Goal: Task Accomplishment & Management: Use online tool/utility

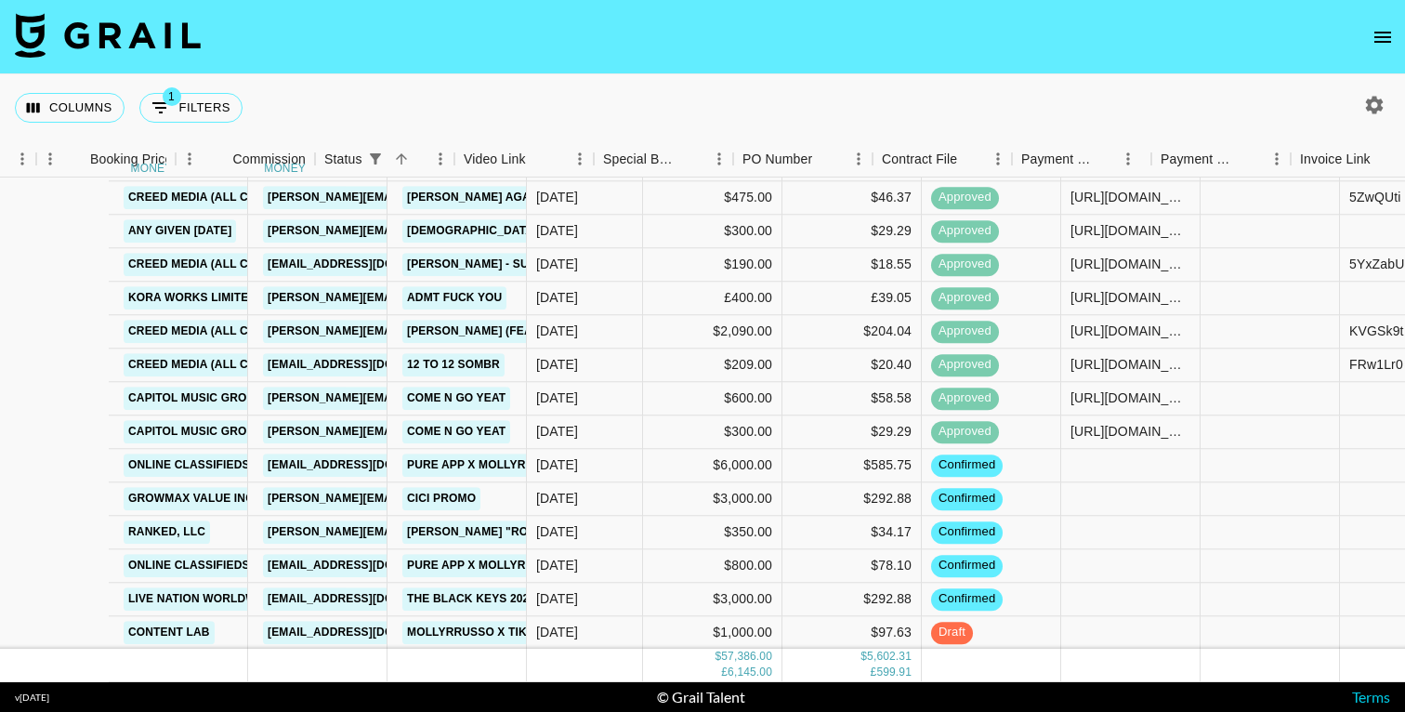
scroll to position [1766, 1215]
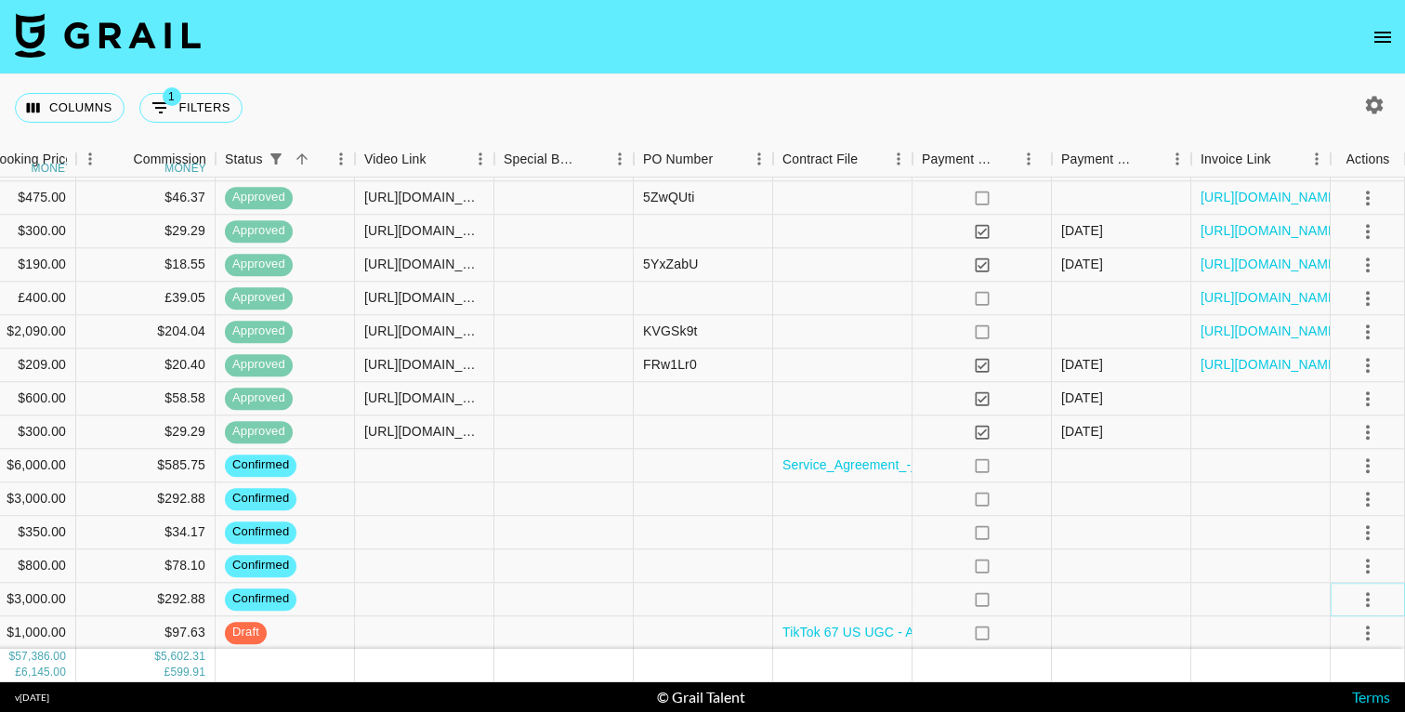
click at [1369, 600] on icon "select merge strategy" at bounding box center [1368, 599] width 22 height 22
click at [1336, 488] on li "Draft Created" at bounding box center [1344, 492] width 121 height 33
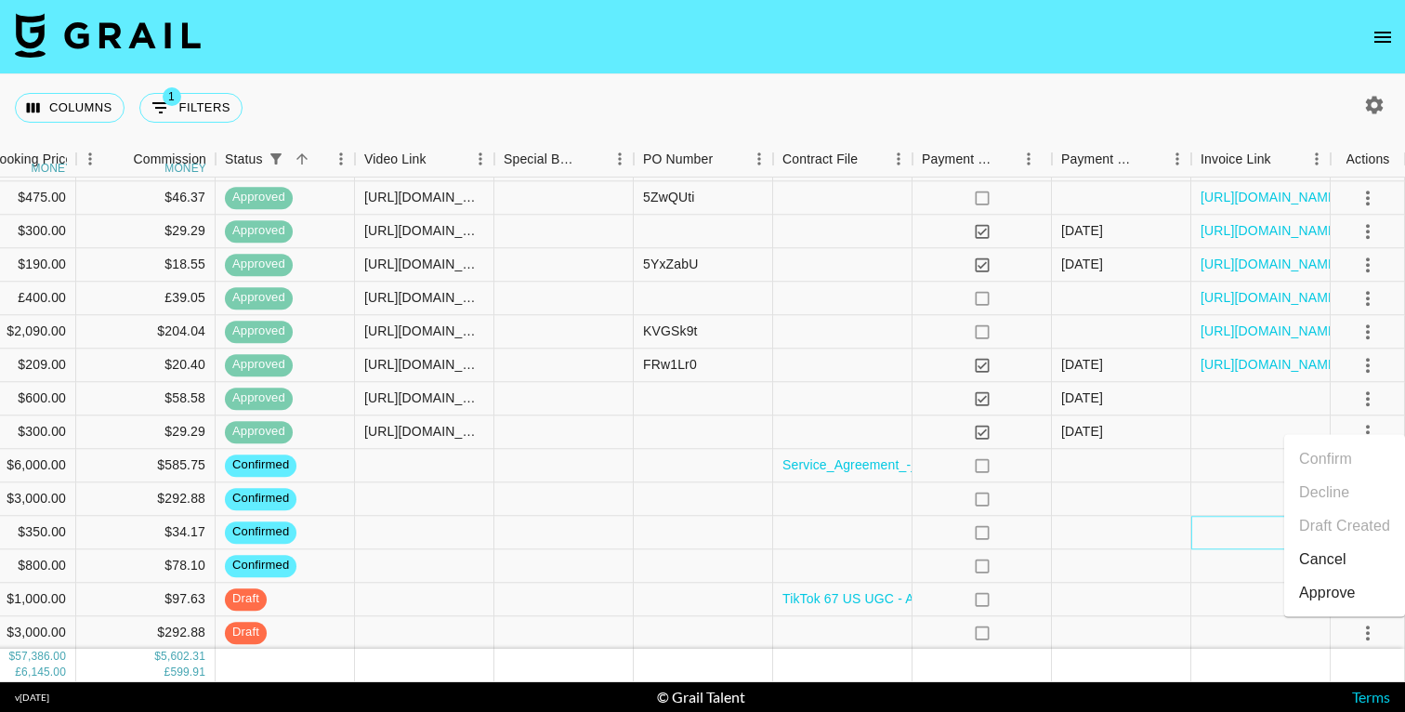
click at [1253, 535] on div at bounding box center [1260, 532] width 139 height 33
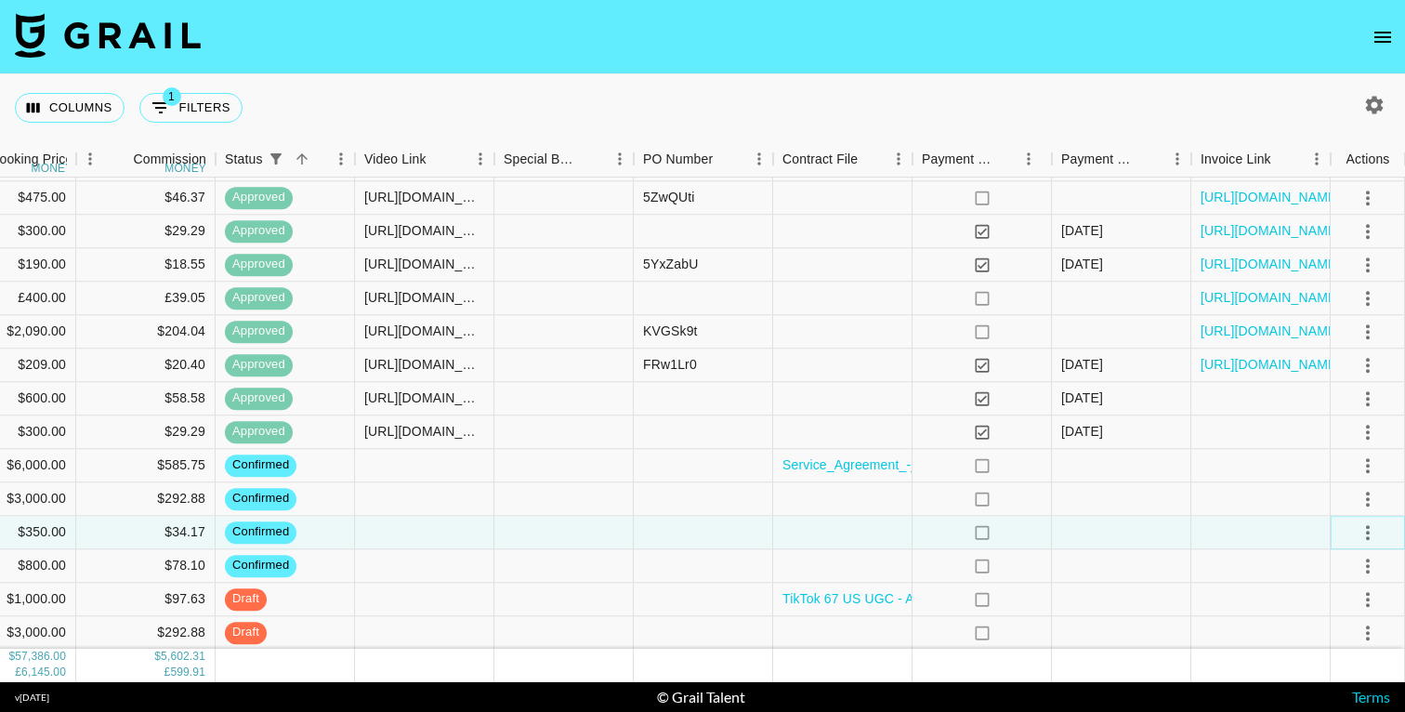
click at [1361, 536] on icon "select merge strategy" at bounding box center [1368, 532] width 22 height 22
click at [1335, 430] on li "Draft Created" at bounding box center [1344, 425] width 121 height 33
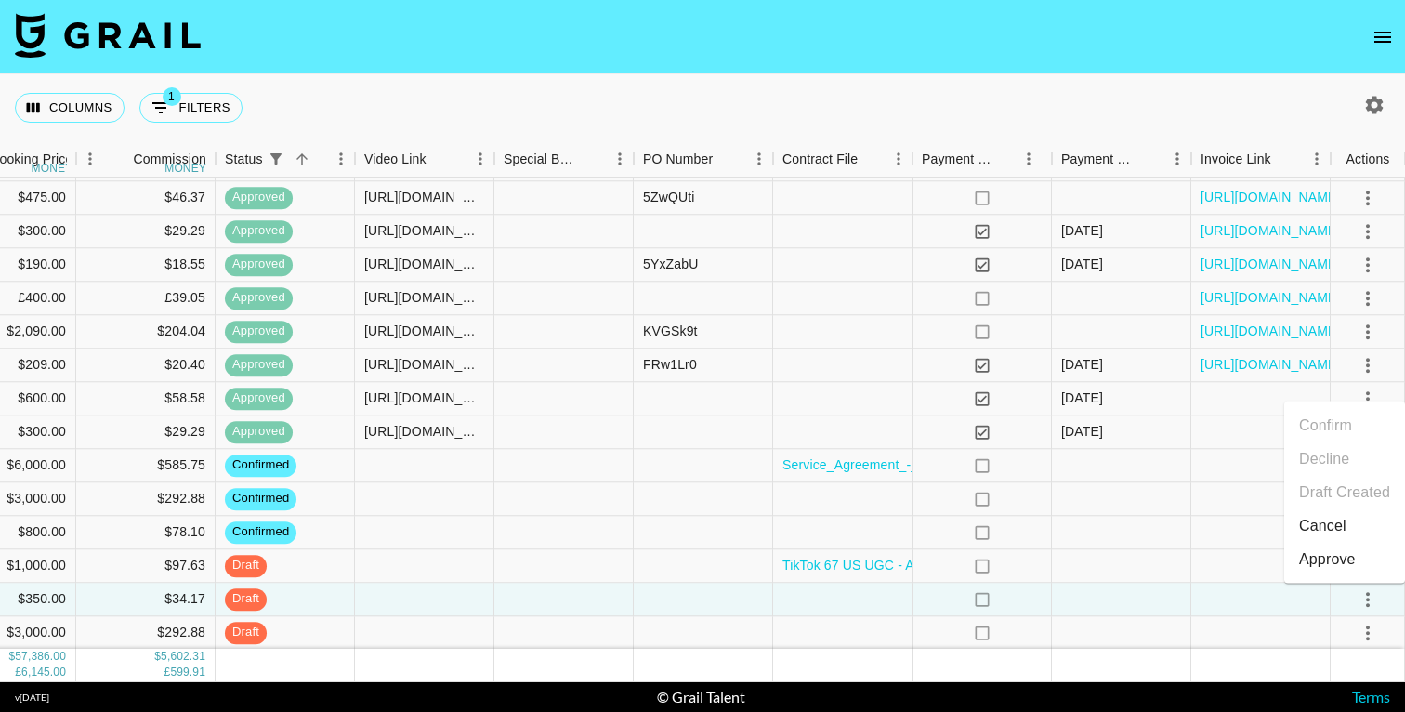
click at [964, 45] on nav at bounding box center [702, 37] width 1405 height 74
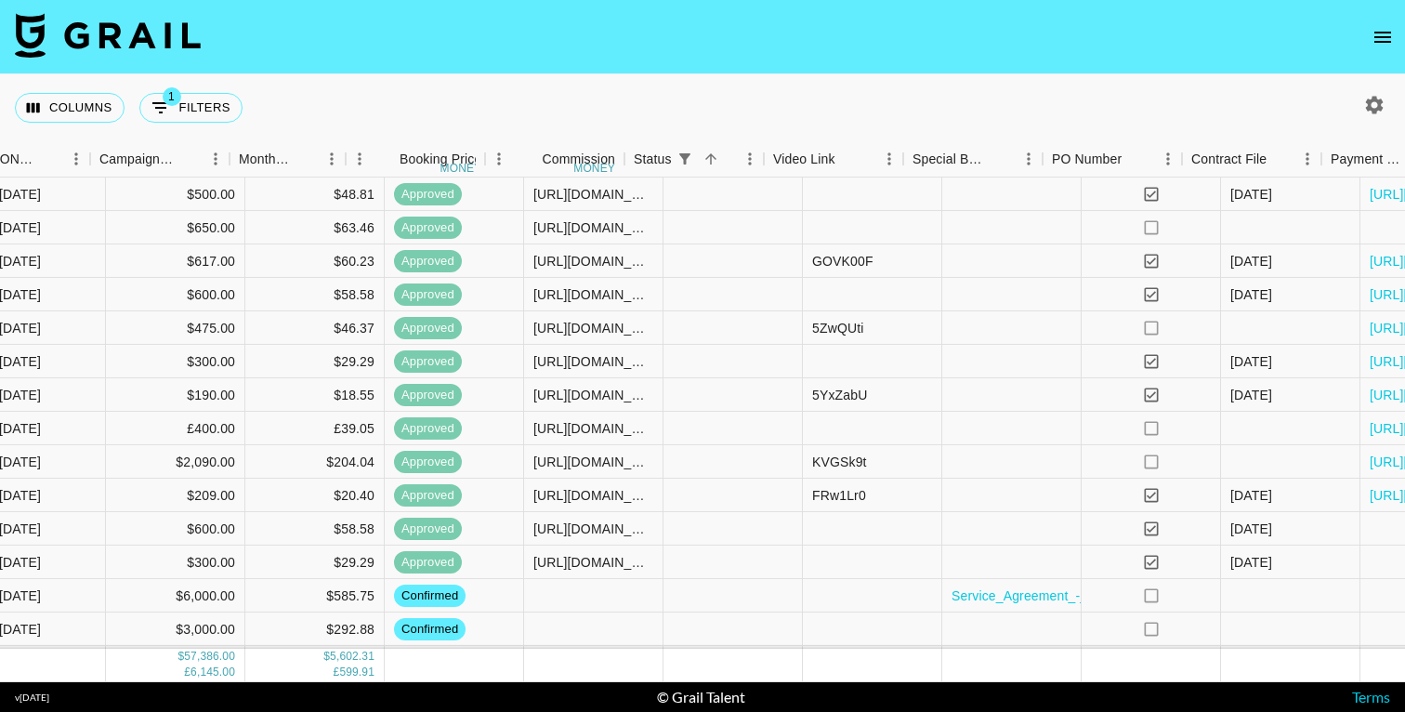
scroll to position [1636, 1215]
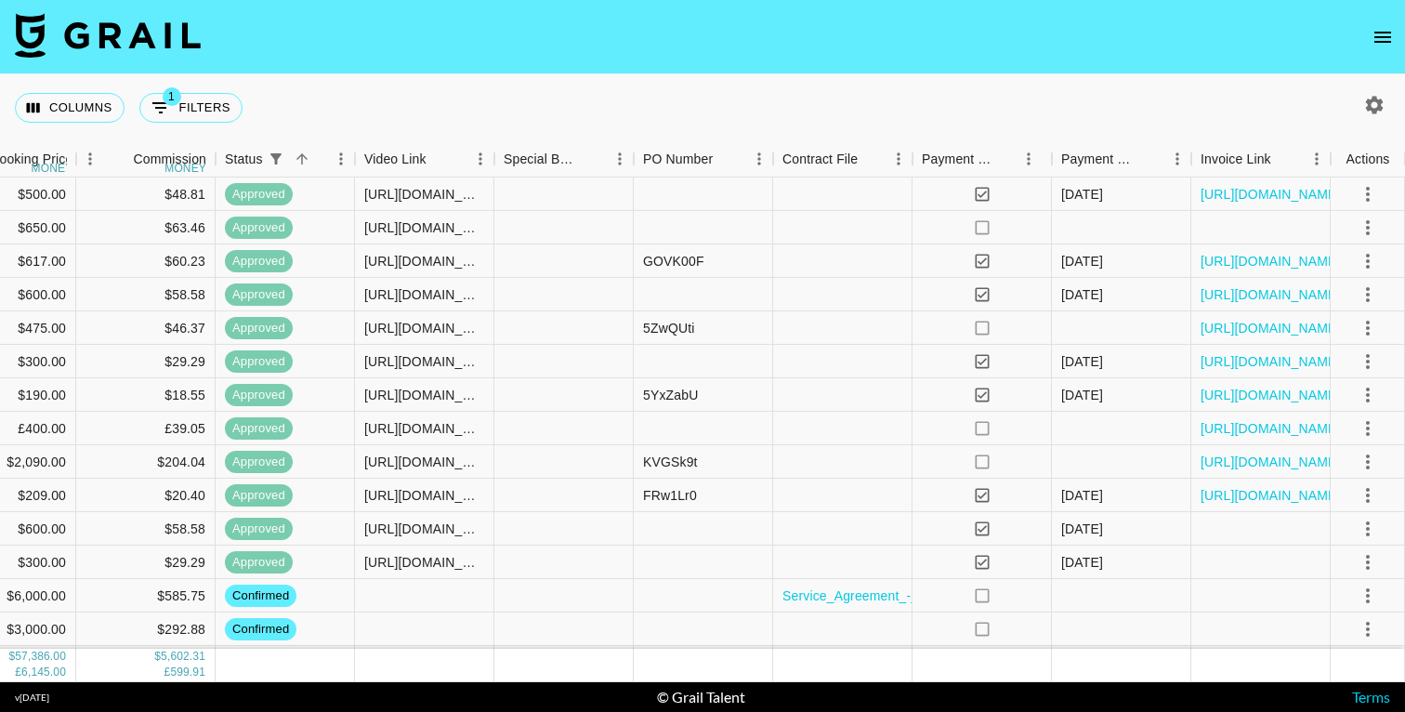
click at [1092, 74] on div "Columns 1 Filters + Booking" at bounding box center [702, 107] width 1405 height 67
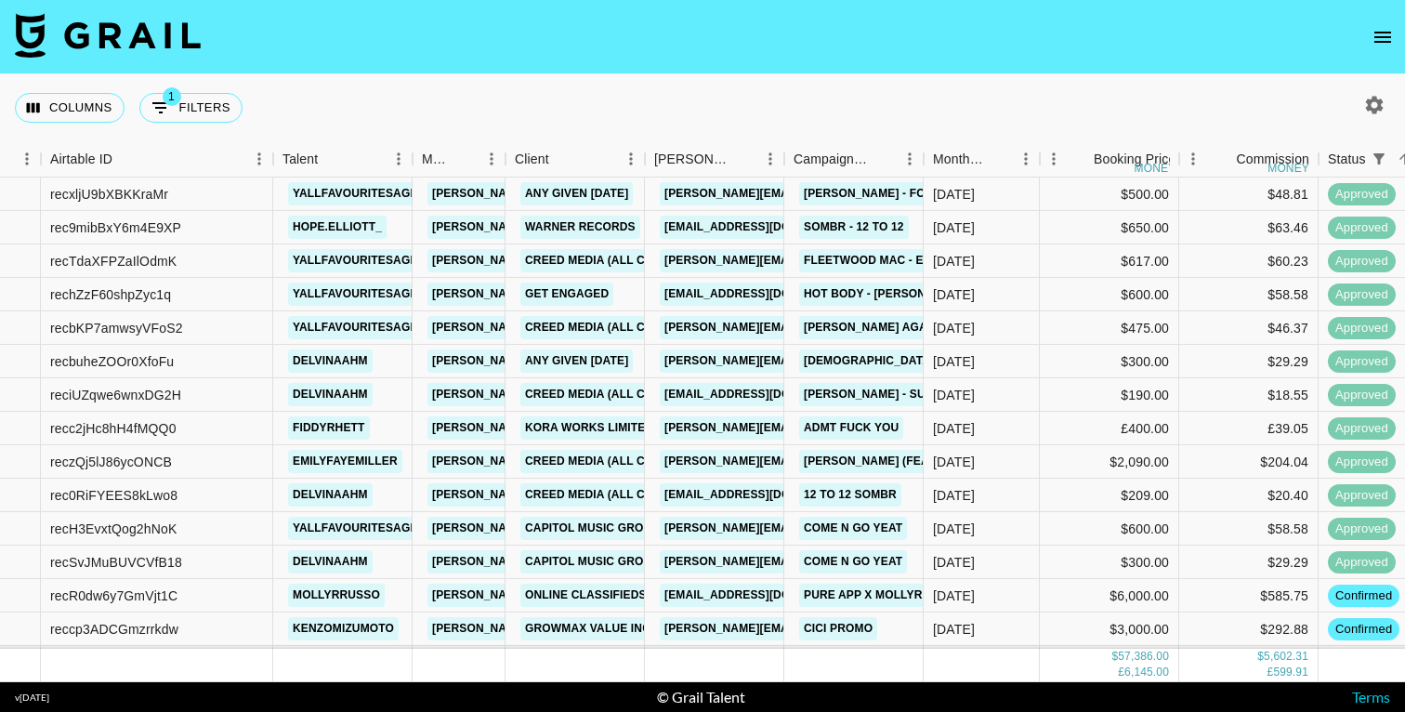
scroll to position [1636, 110]
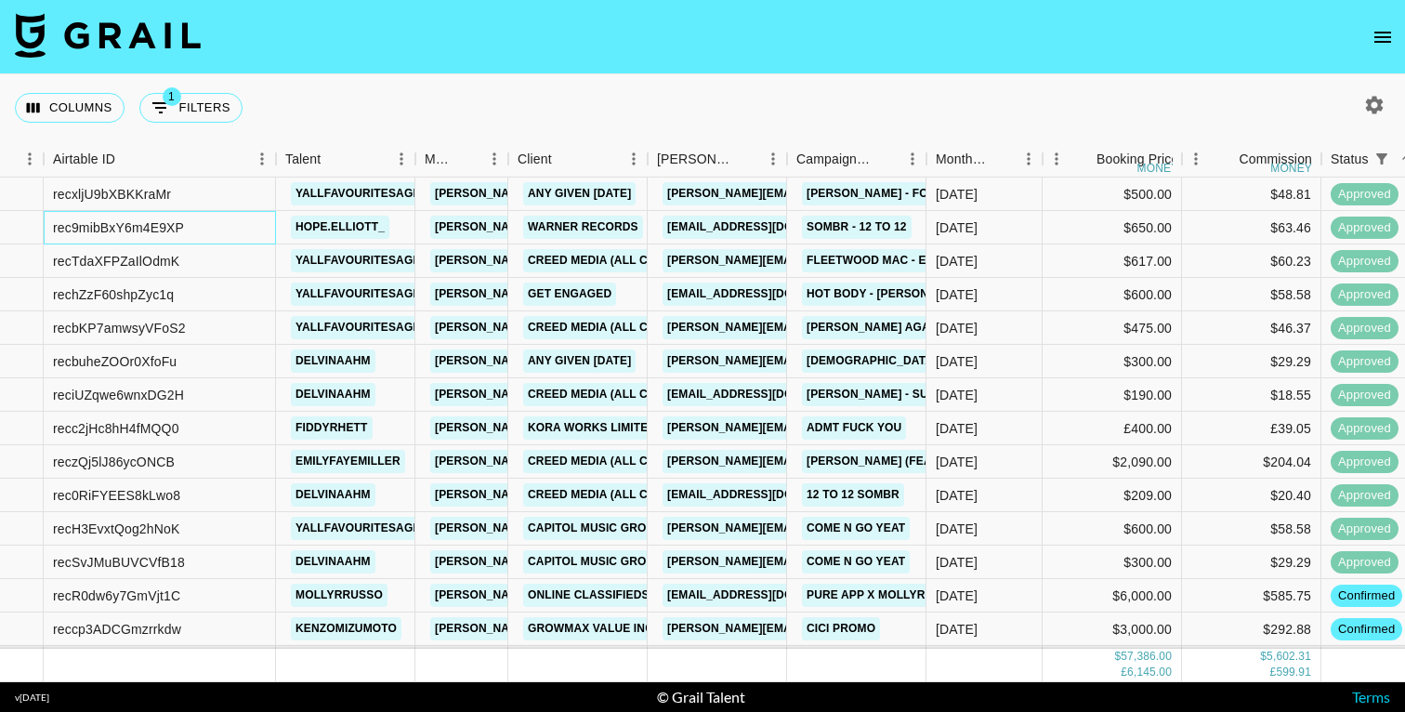
click at [136, 227] on div "rec9mibBxY6m4E9XP" at bounding box center [118, 227] width 131 height 19
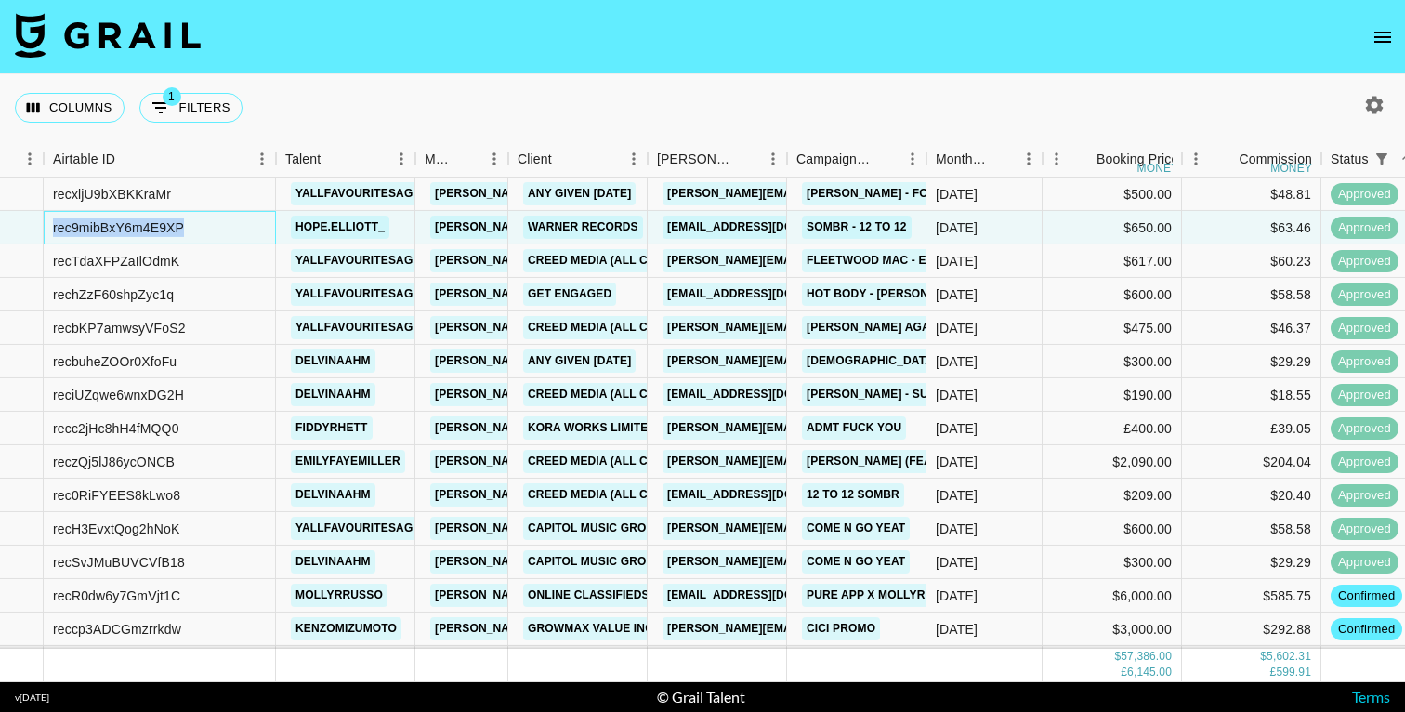
copy div "rec9mibBxY6m4E9XP"
click at [732, 68] on nav at bounding box center [702, 37] width 1405 height 74
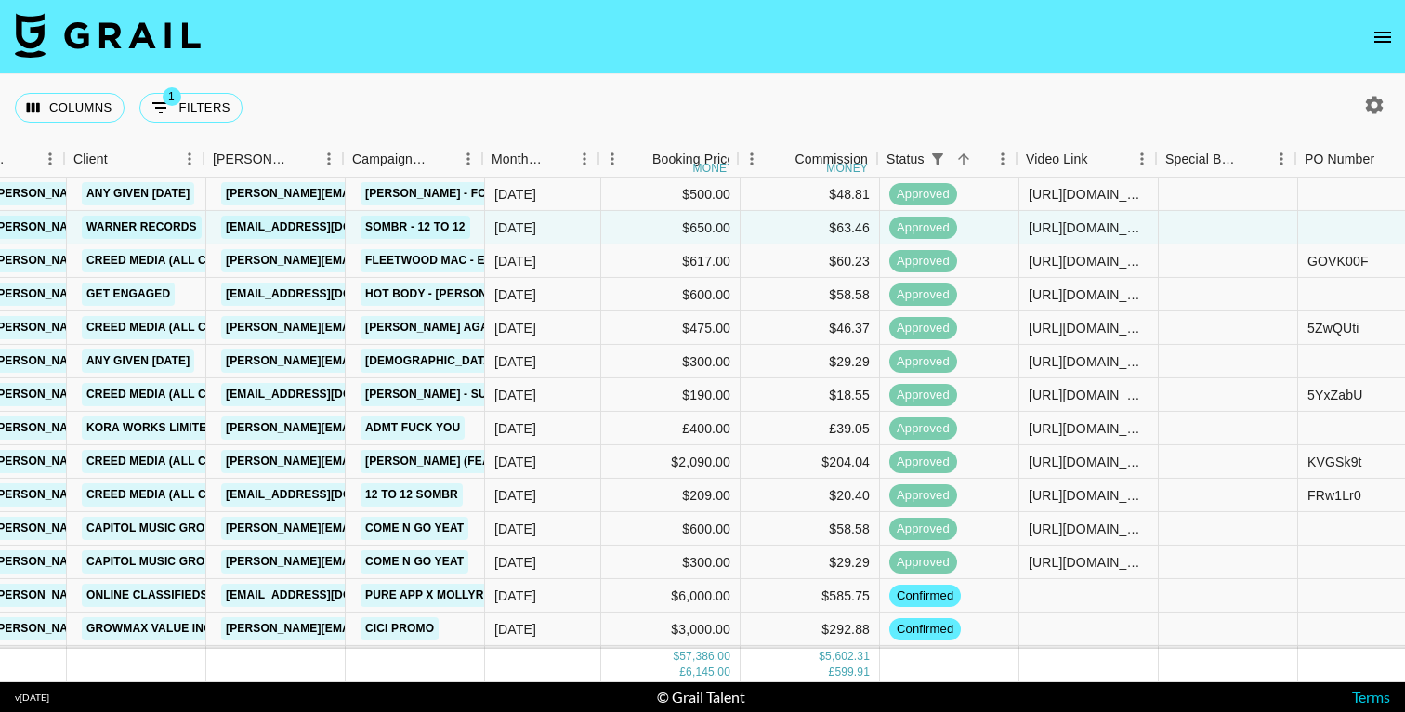
scroll to position [1636, 554]
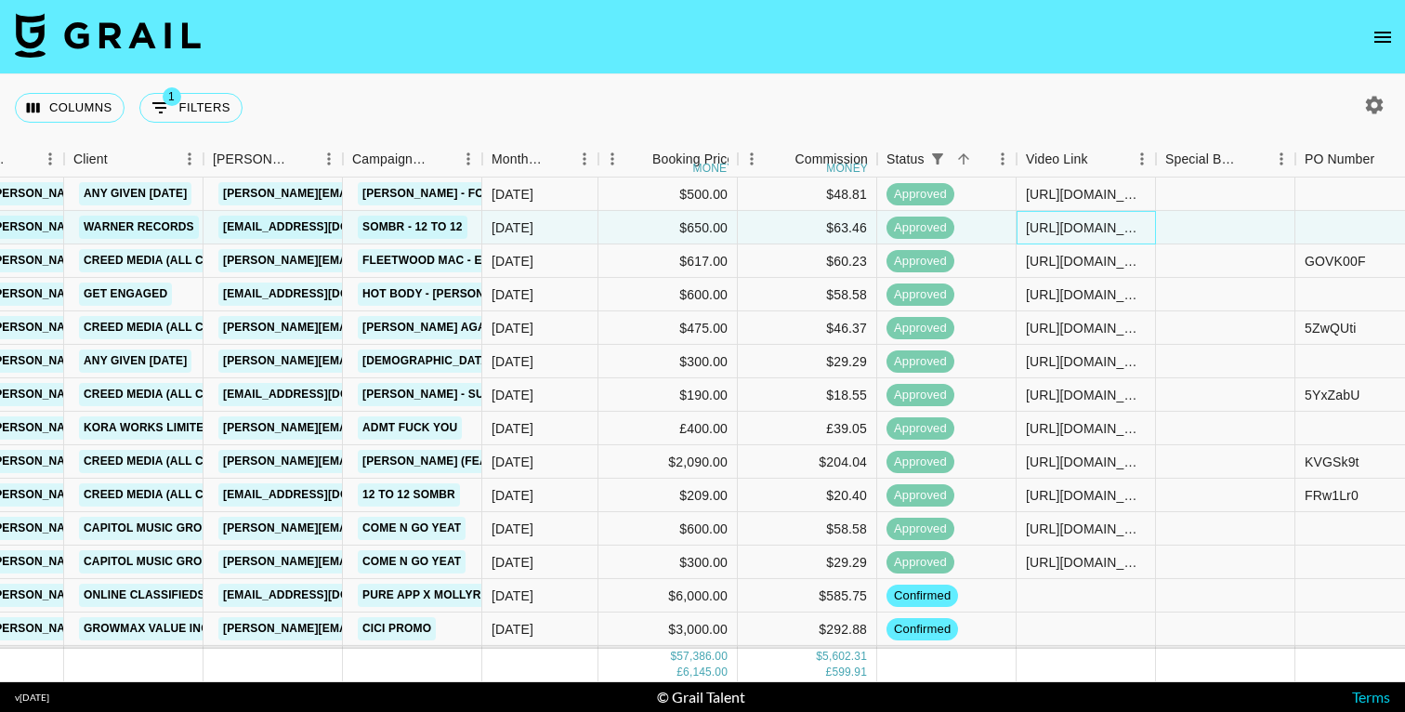
click at [1061, 224] on div "https://www.tiktok.com/@hope.elliott_/video/7534786567093718294" at bounding box center [1086, 227] width 120 height 19
click at [1061, 224] on input "https://www.tiktok.com/@hope.elliott_/video/7534786567093718294" at bounding box center [1085, 227] width 137 height 15
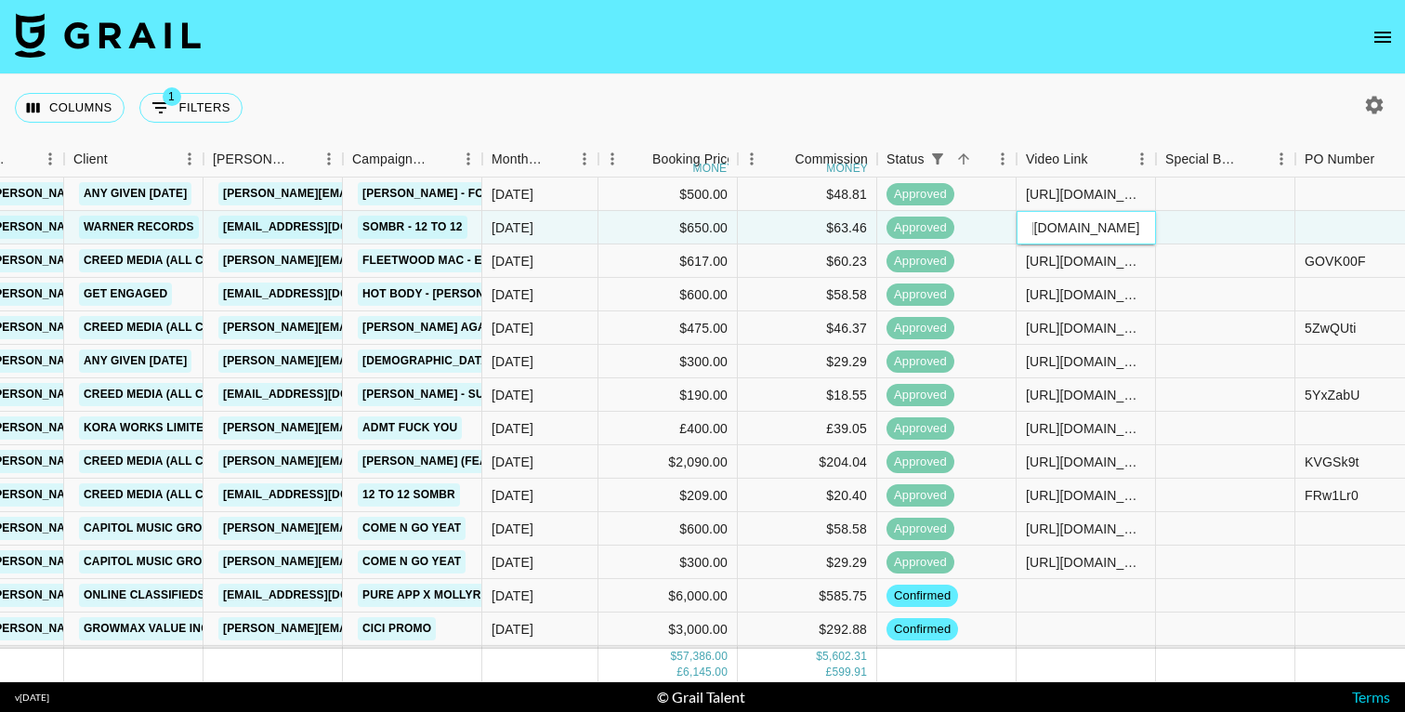
scroll to position [0, 0]
click at [499, 88] on div "Columns 1 Filters + Booking" at bounding box center [702, 107] width 1405 height 67
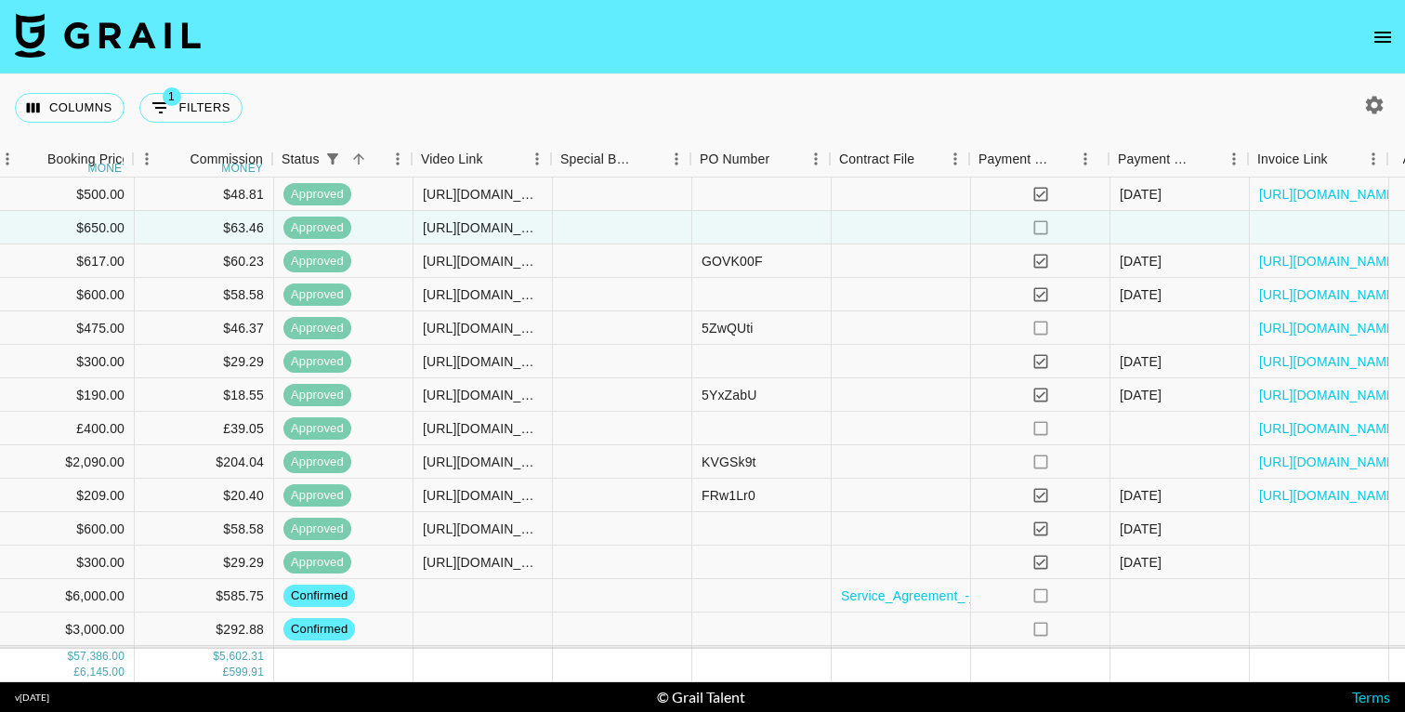
scroll to position [1636, 1164]
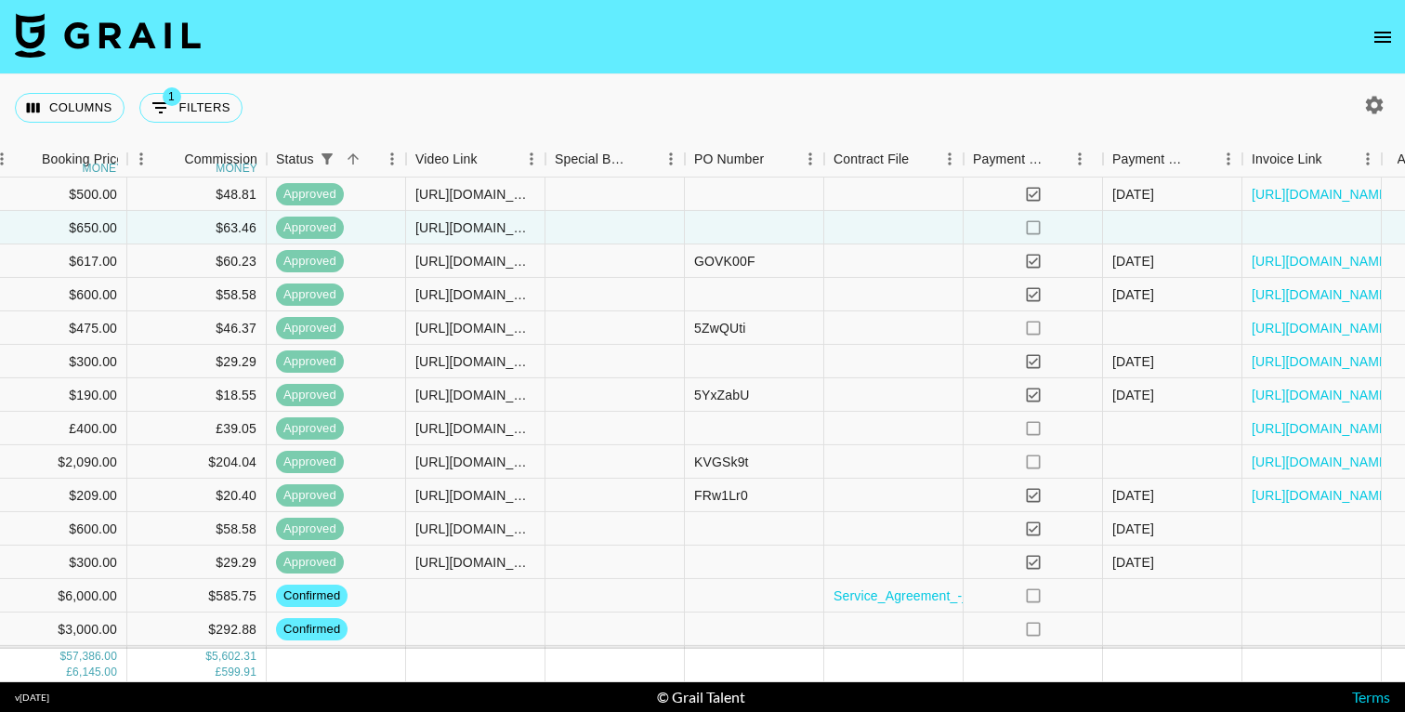
click at [919, 72] on nav at bounding box center [702, 37] width 1405 height 74
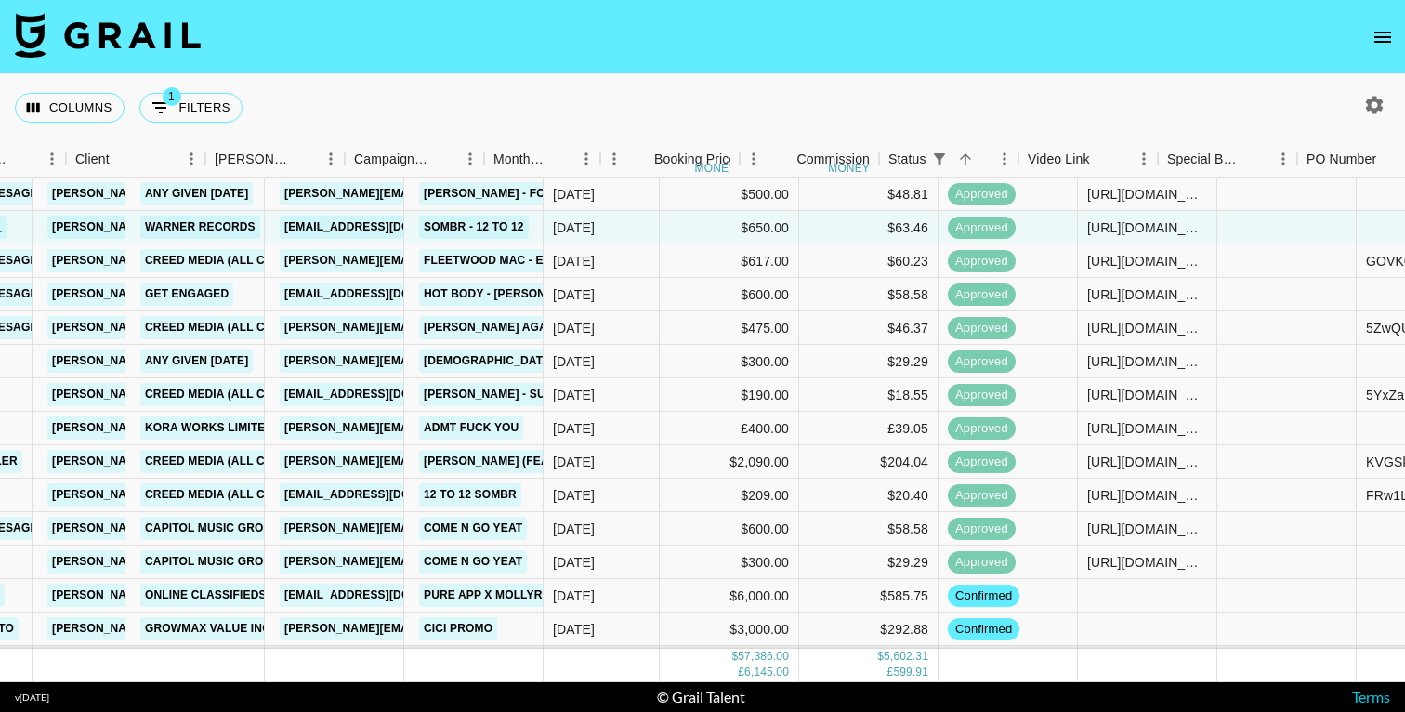
scroll to position [1636, 396]
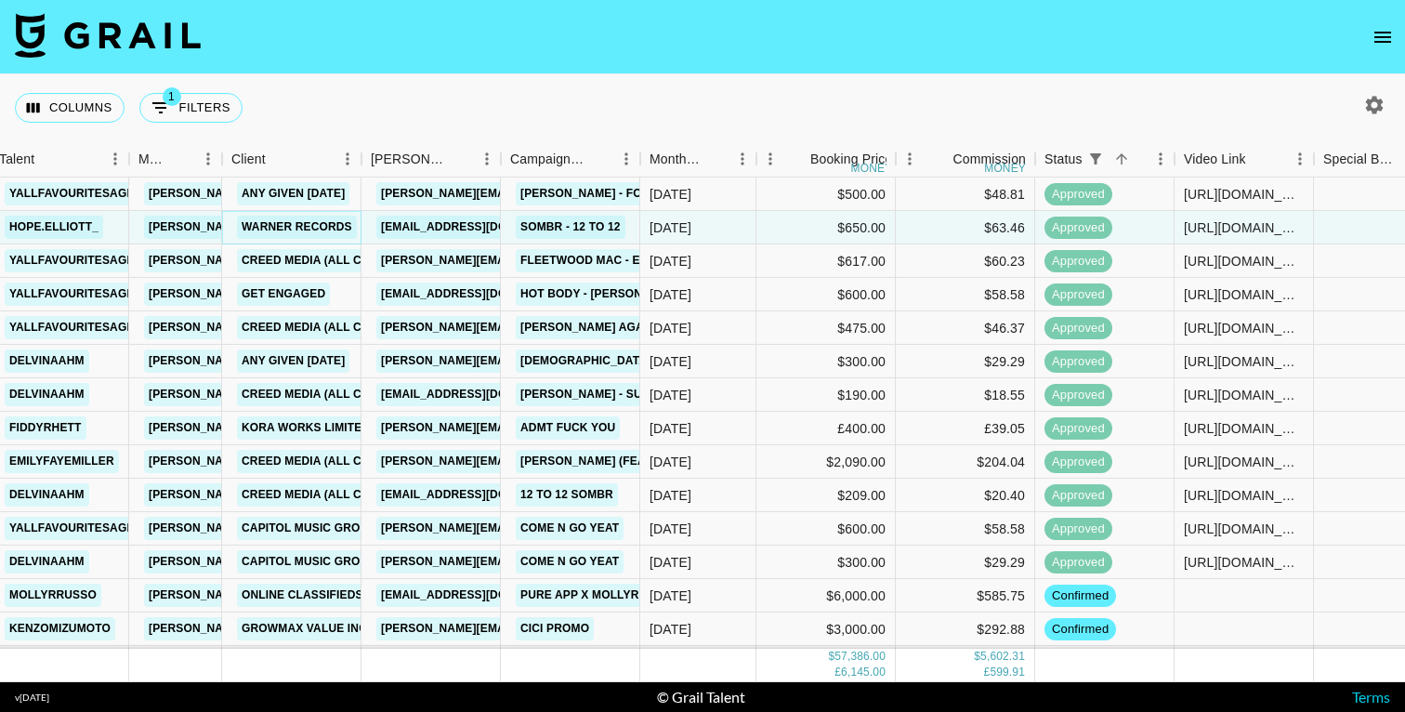
click at [311, 218] on link "Warner Records" at bounding box center [297, 227] width 120 height 23
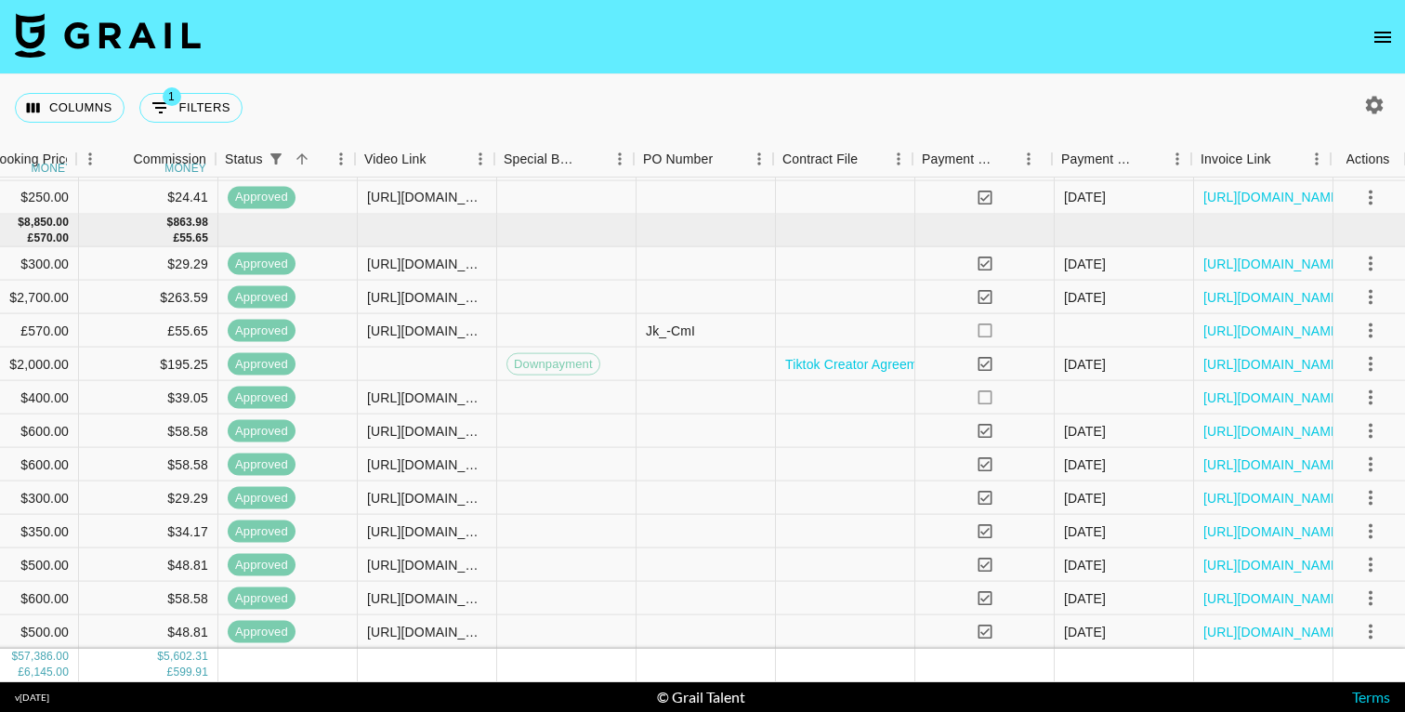
scroll to position [1133, 1215]
click at [1232, 333] on link "https://in.xero.com/4rvz3b13SaiPXPec8mGdBqK4pWoeTIkknlDqGpVp" at bounding box center [1270, 330] width 140 height 19
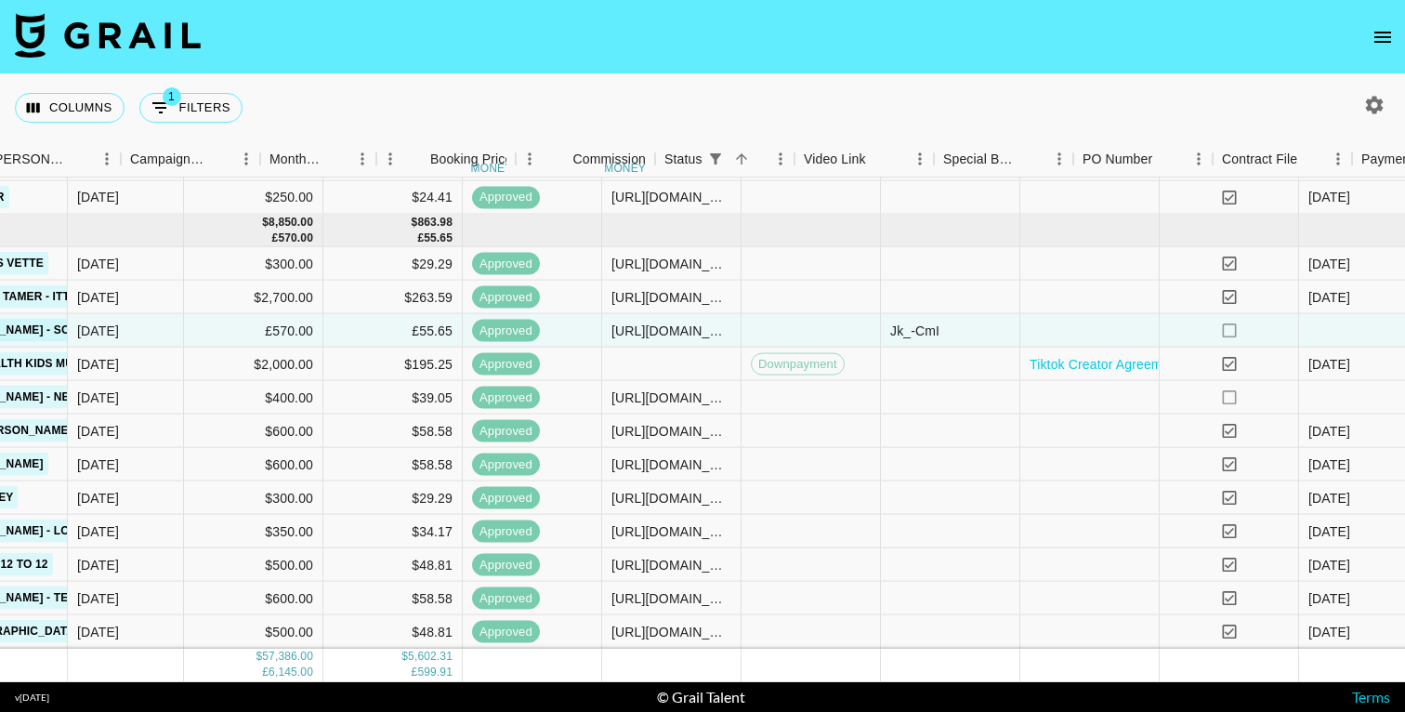
scroll to position [1133, 1153]
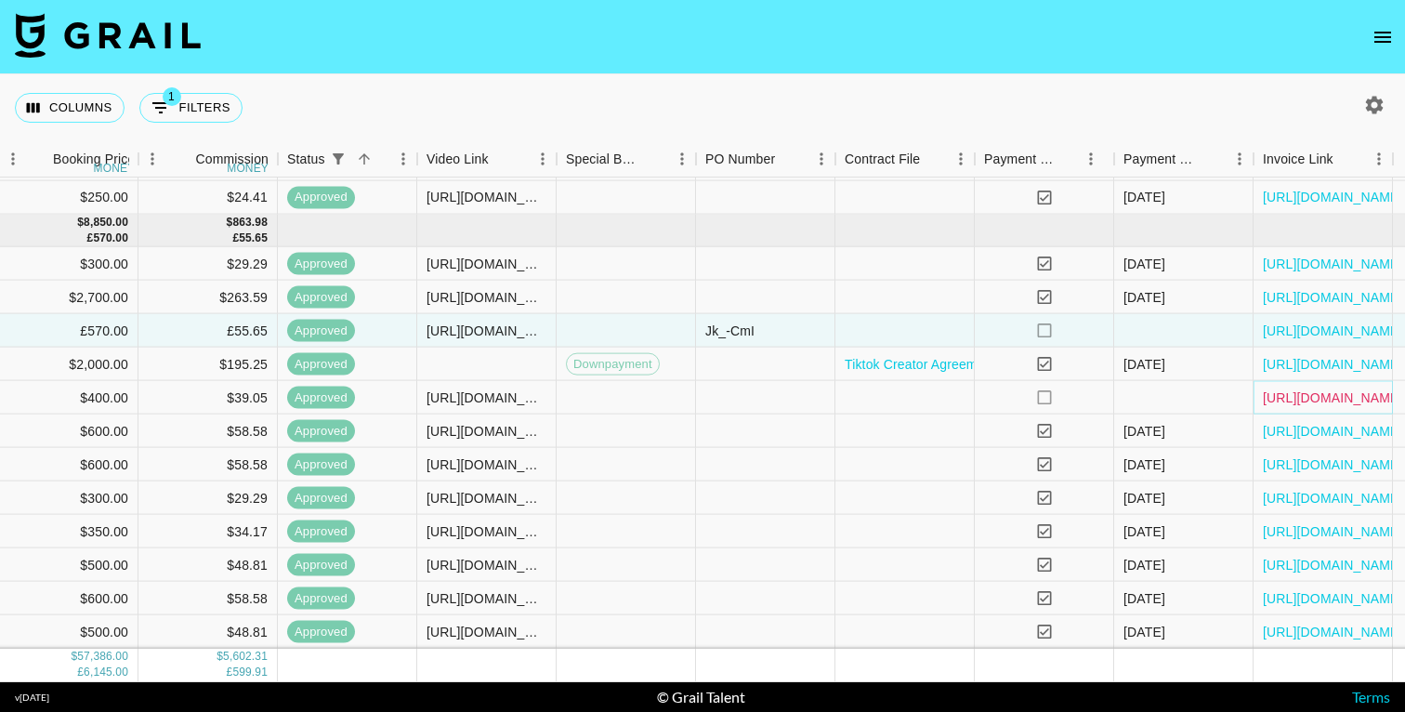
click at [1300, 396] on link "https://in.xero.com/N2UoJ78p7nrgPgvUtLVVActlZF63NE7TOnDWMAUX" at bounding box center [1333, 396] width 140 height 19
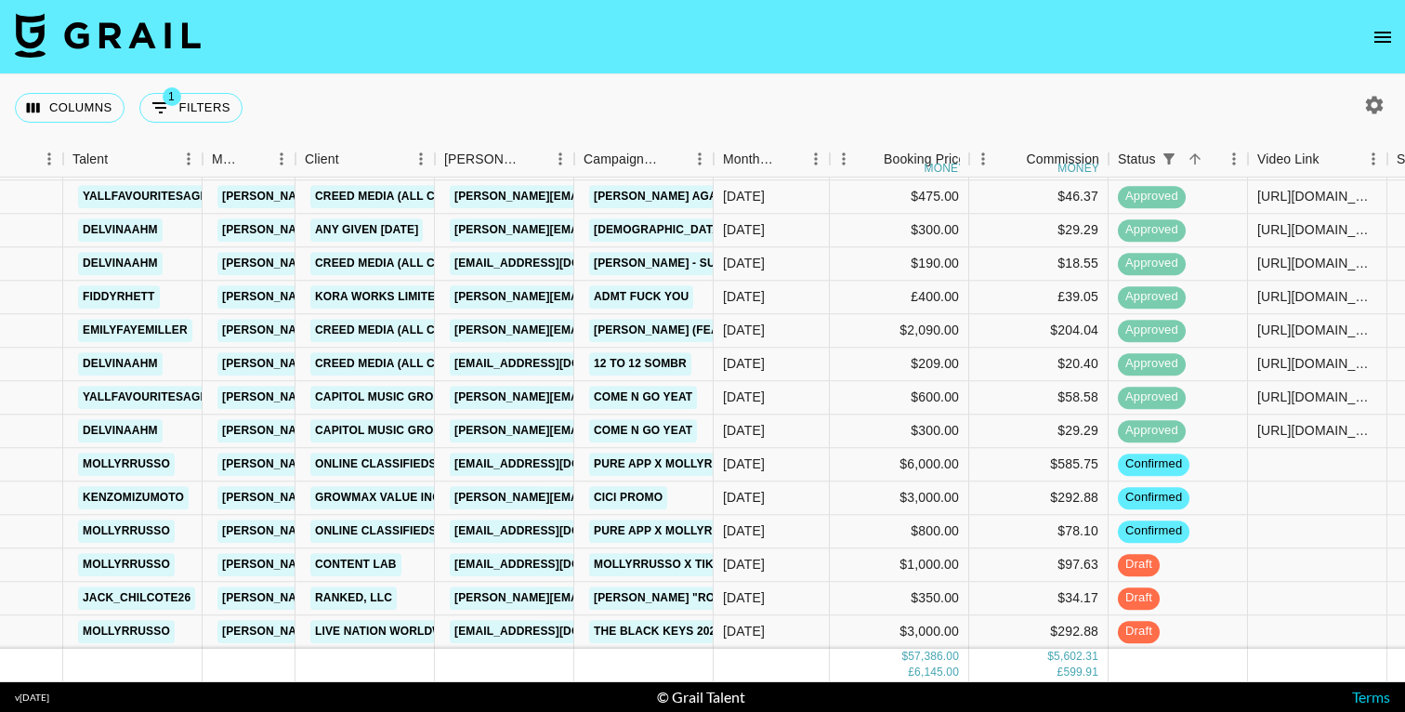
scroll to position [1767, 314]
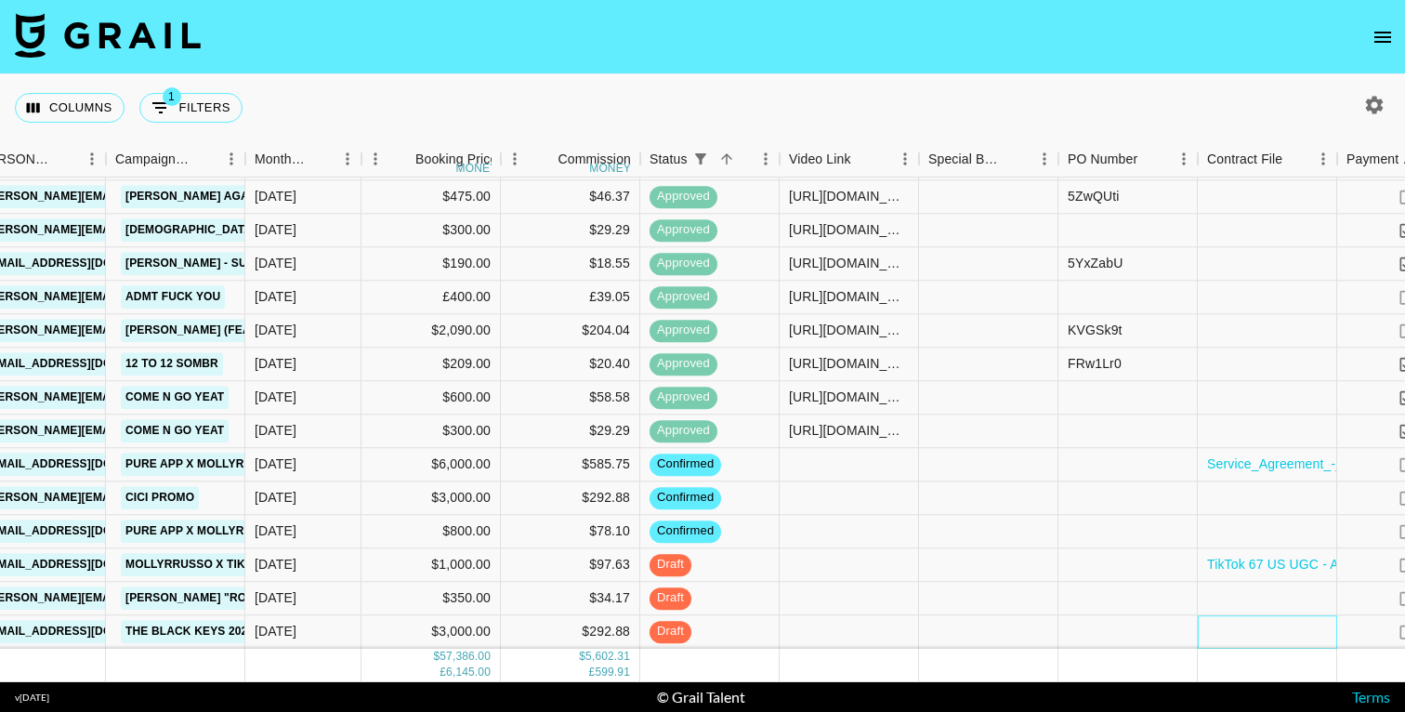
click at [1282, 631] on div at bounding box center [1267, 631] width 139 height 33
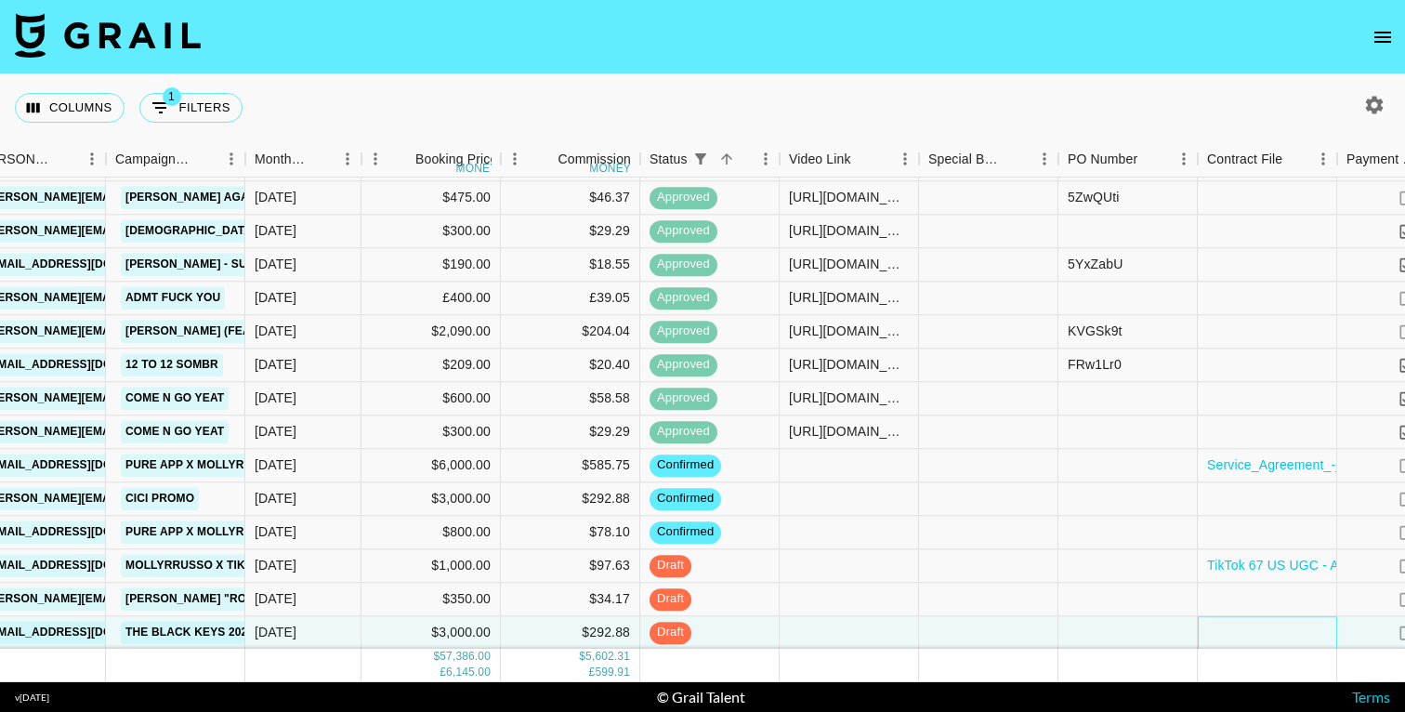
click at [1255, 635] on div at bounding box center [1267, 632] width 139 height 33
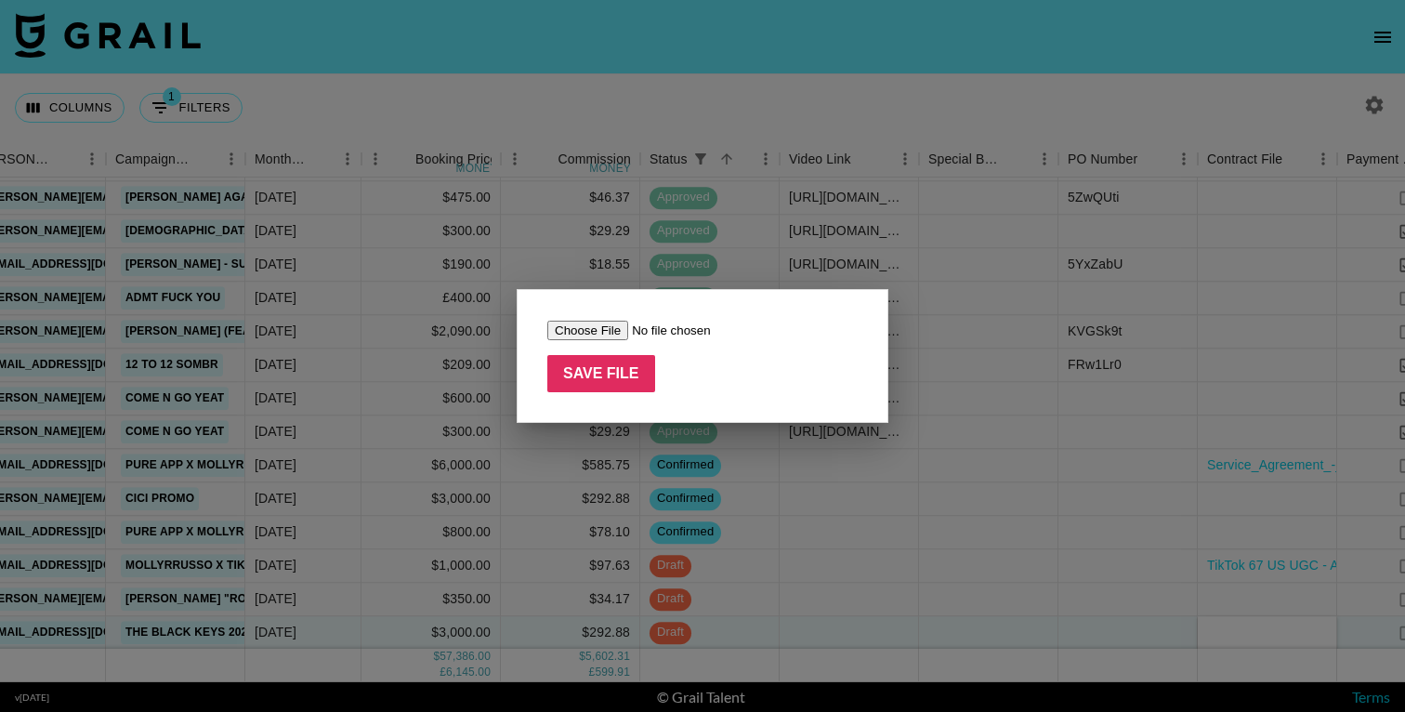
click at [597, 332] on input "file" at bounding box center [664, 331] width 235 height 20
type input "C:\fakepath\Social_Influencer_Black_Keys_Tour_Molly_Russo.08.14.25.docx.pdf"
click at [618, 374] on input "Save File" at bounding box center [601, 373] width 108 height 37
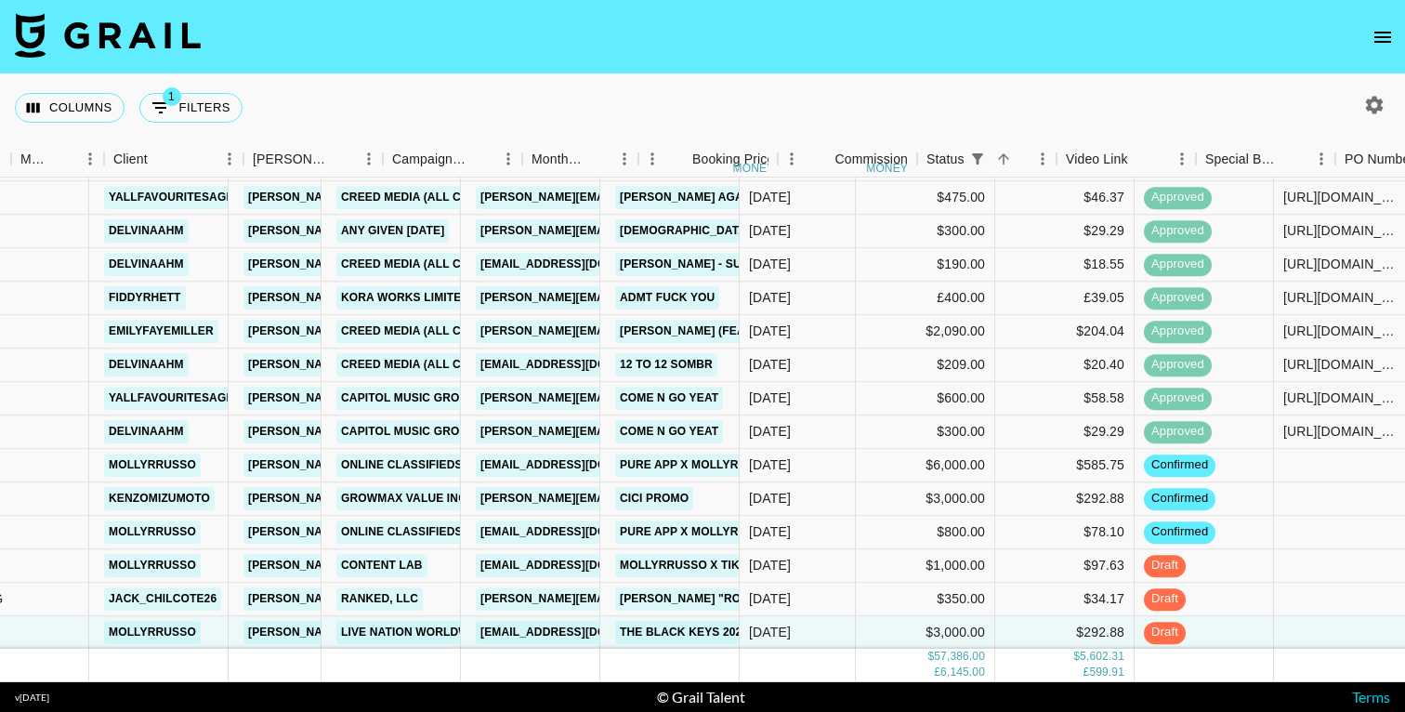
scroll to position [1766, 280]
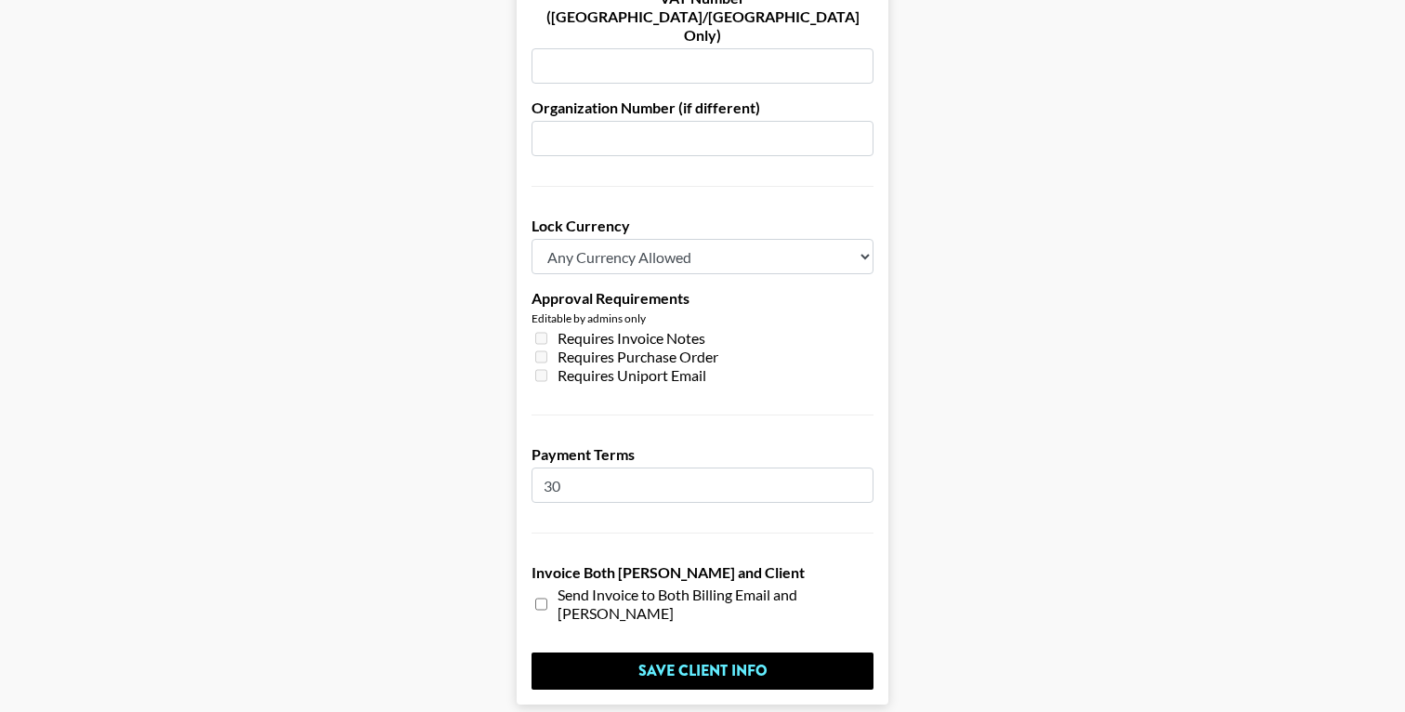
scroll to position [1416, 0]
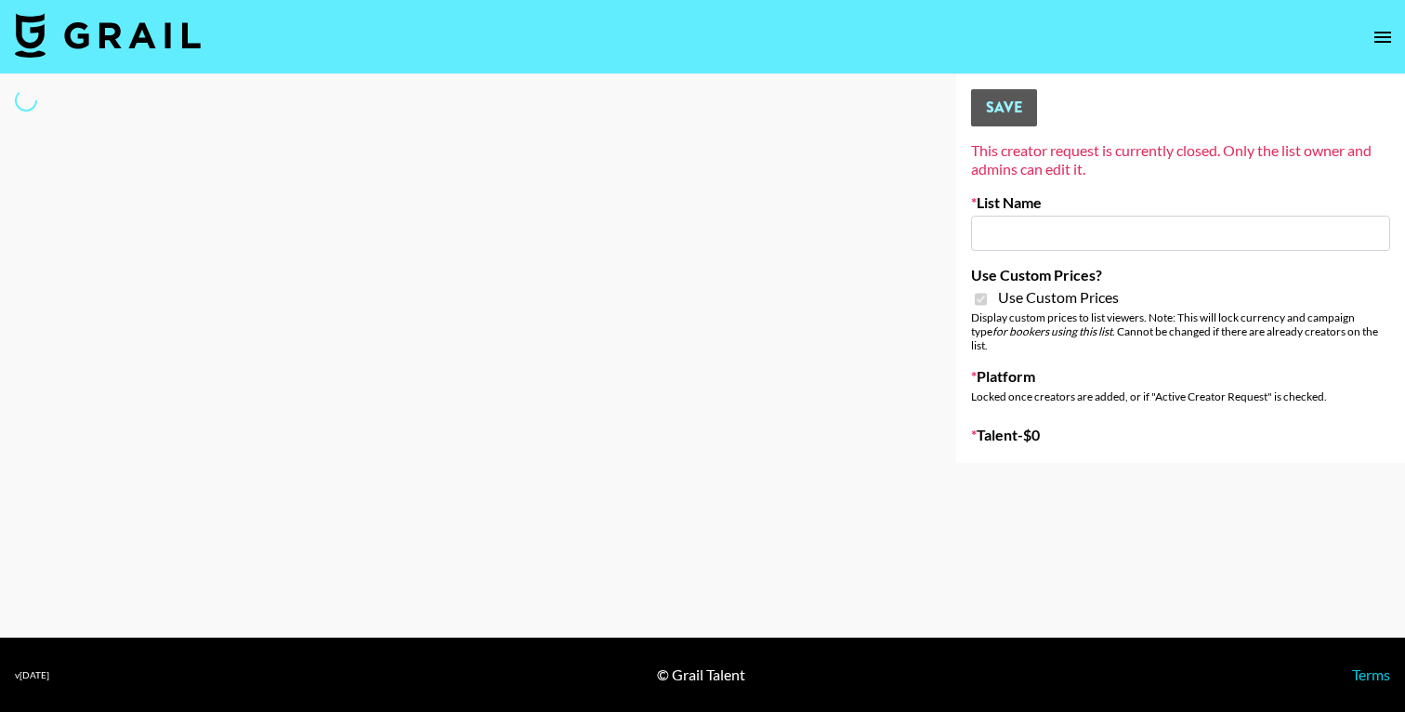
type input "Craftd"
checkbox input "true"
select select "Brand"
